Goal: Navigation & Orientation: Find specific page/section

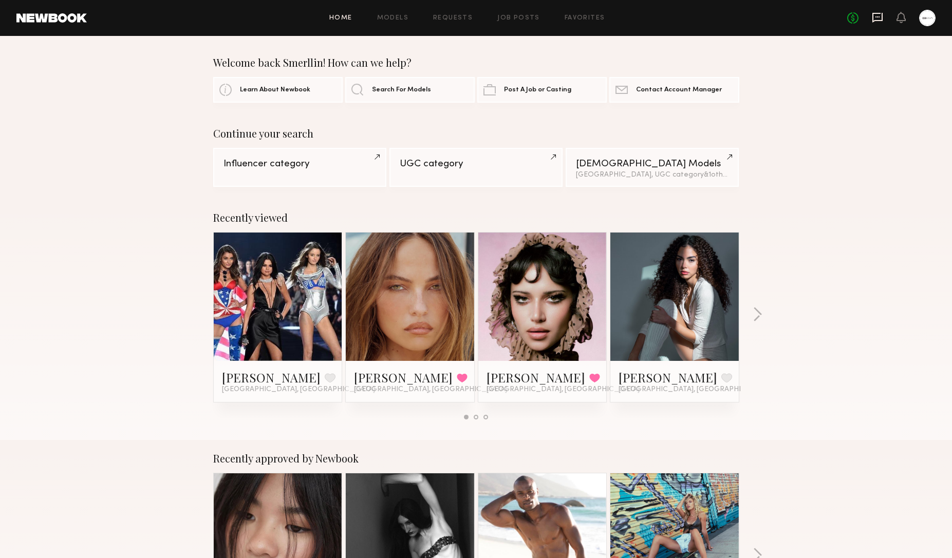
click at [880, 17] on icon at bounding box center [876, 17] width 11 height 11
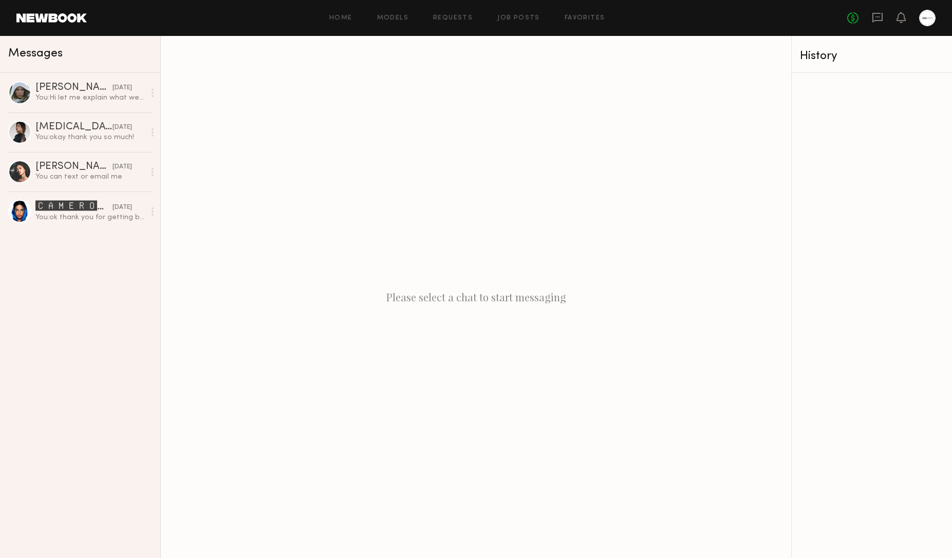
scroll to position [1, 0]
click at [345, 21] on link "Home" at bounding box center [340, 18] width 23 height 7
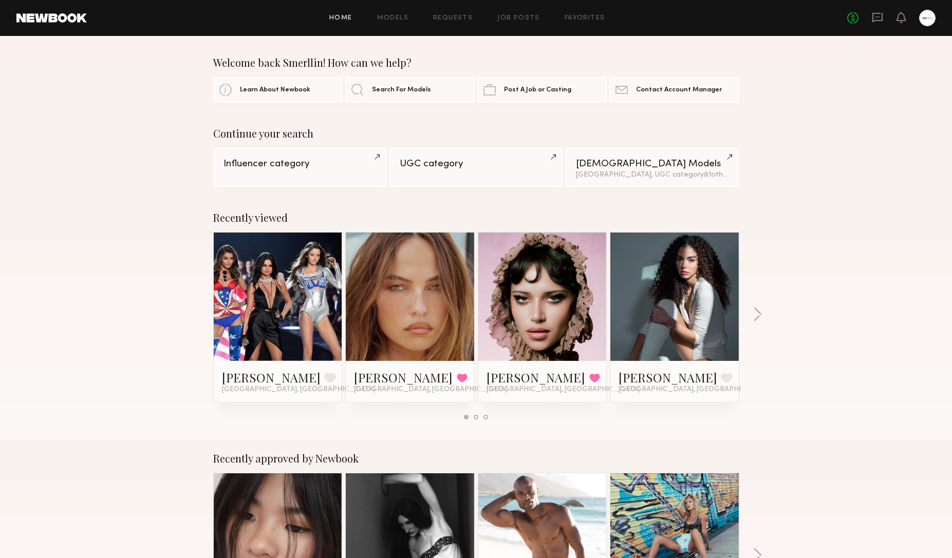
scroll to position [7, 0]
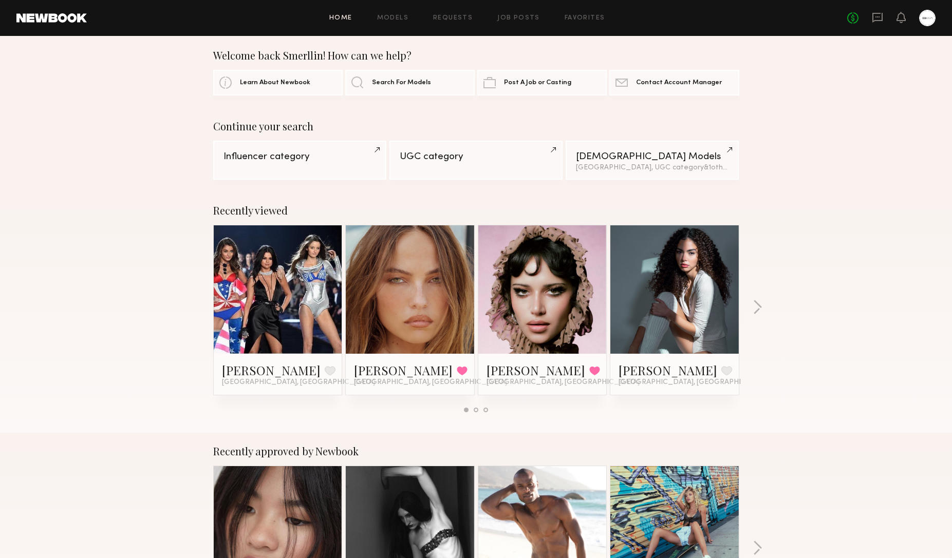
click at [507, 13] on div "Home Models Requests Job Posts Favorites Sign Out No fees up to $5,000" at bounding box center [511, 18] width 848 height 16
click at [508, 16] on link "Job Posts" at bounding box center [518, 18] width 43 height 7
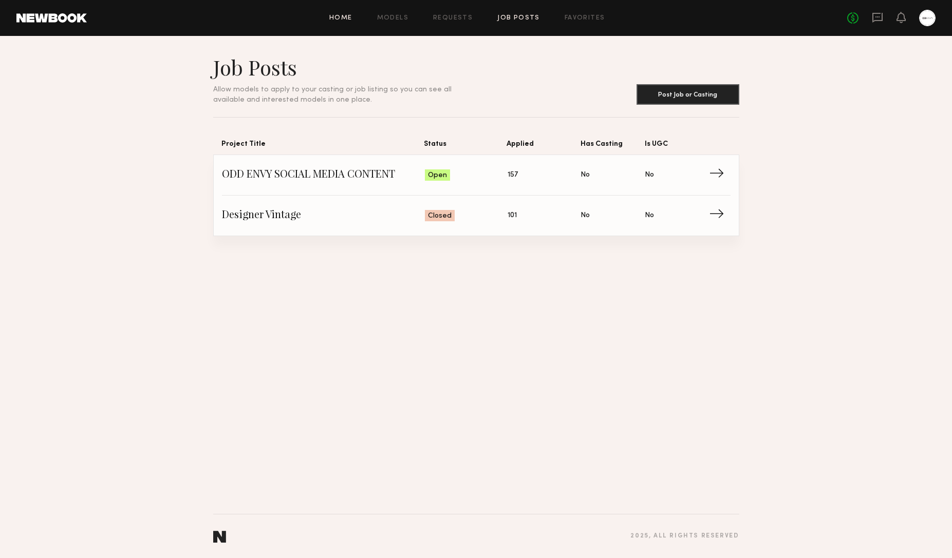
click at [344, 16] on link "Home" at bounding box center [340, 18] width 23 height 7
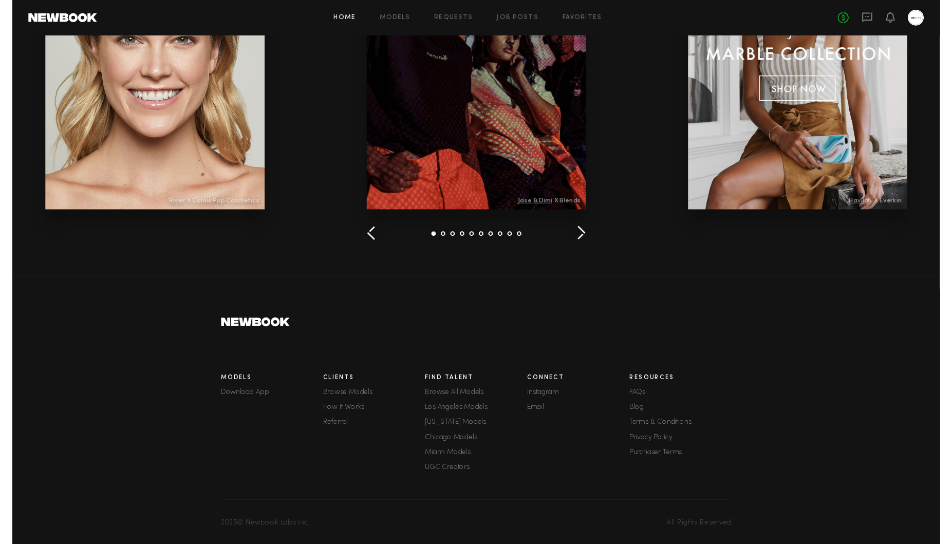
scroll to position [1310, 0]
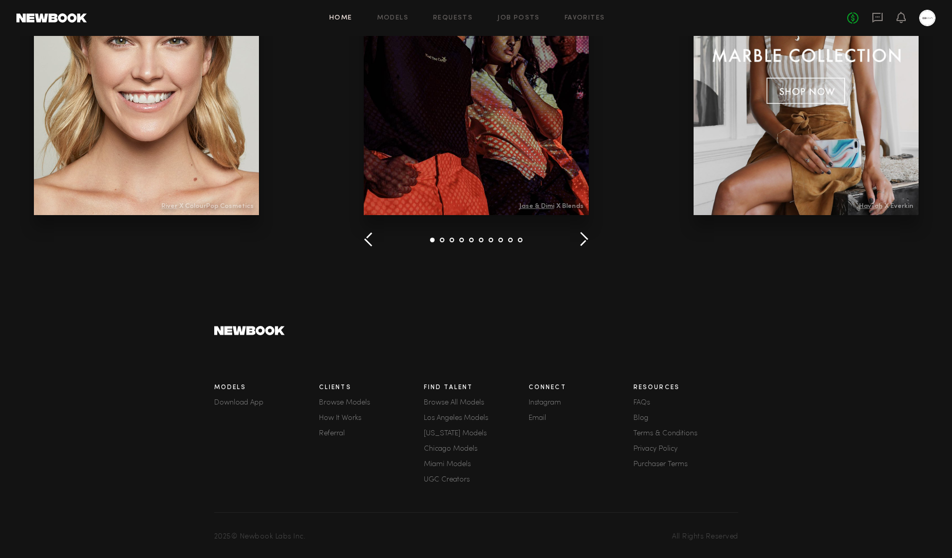
click at [554, 401] on link "Instagram" at bounding box center [580, 403] width 105 height 7
